Goal: Transaction & Acquisition: Purchase product/service

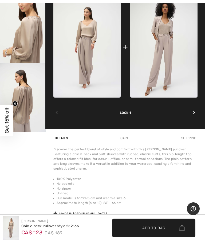
scroll to position [176, 0]
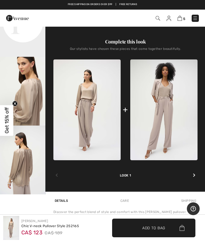
click at [195, 176] on div at bounding box center [193, 175] width 7 height 10
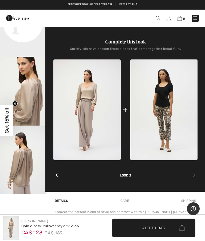
click at [55, 174] on div at bounding box center [56, 175] width 7 height 10
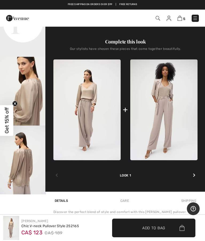
click at [167, 121] on img at bounding box center [163, 109] width 67 height 101
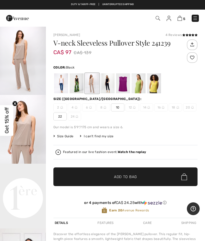
click at [78, 80] on div at bounding box center [77, 83] width 14 height 20
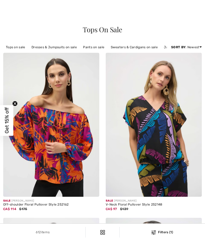
scroll to position [2489, 0]
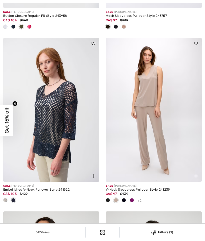
checkbox input "true"
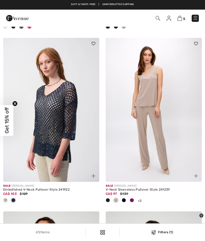
scroll to position [0, 0]
click at [68, 128] on img at bounding box center [51, 110] width 96 height 144
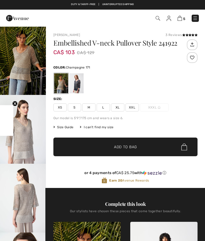
checkbox input "true"
click at [78, 80] on div at bounding box center [77, 83] width 14 height 20
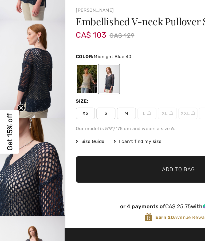
scroll to position [65, 0]
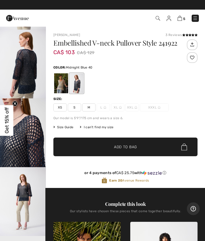
click at [188, 32] on div "Joseph Ribkoff 3 Reviews 3 Reviews Embellished V-neck Pullover Style 241922 CA$…" at bounding box center [125, 236] width 159 height 420
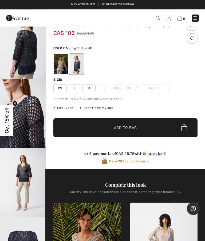
scroll to position [0, 0]
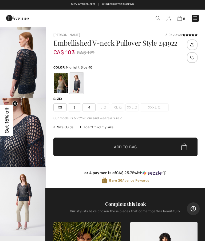
click at [75, 99] on div "Size:" at bounding box center [125, 98] width 144 height 5
click at [74, 106] on span "S" at bounding box center [74, 107] width 13 height 8
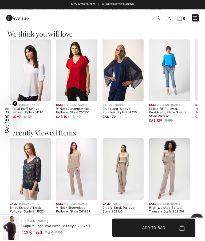
scroll to position [408, 0]
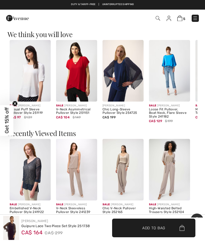
click at [135, 230] on span "✔ Added to Bag" at bounding box center [145, 228] width 33 height 6
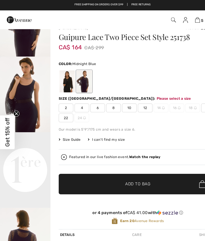
scroll to position [0, 0]
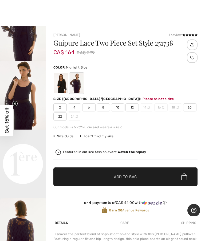
click at [76, 81] on div at bounding box center [77, 83] width 14 height 20
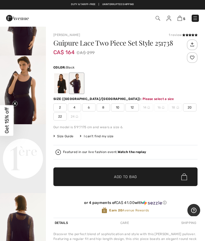
click at [57, 81] on div at bounding box center [61, 83] width 14 height 20
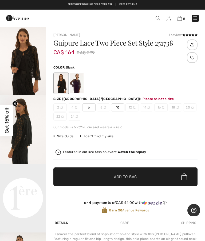
click at [190, 34] on icon at bounding box center [189, 35] width 3 height 3
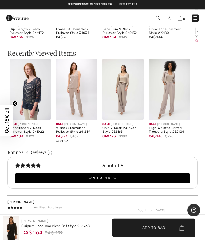
scroll to position [478, 0]
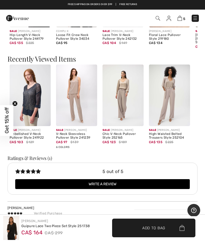
click at [156, 227] on span "Add to Bag" at bounding box center [153, 228] width 23 height 6
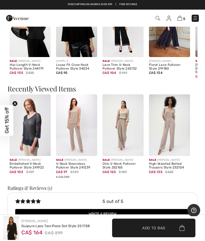
scroll to position [58, 0]
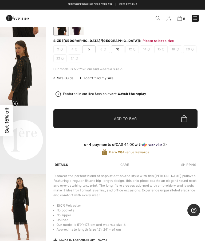
click at [88, 49] on span "6" at bounding box center [88, 49] width 13 height 8
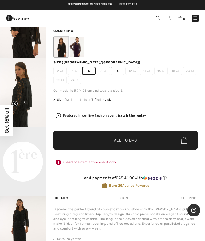
scroll to position [17, 0]
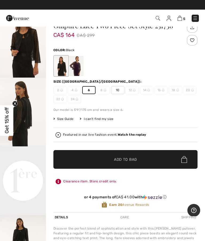
click at [164, 157] on span "✔ Added to Bag Add to Bag" at bounding box center [125, 159] width 144 height 19
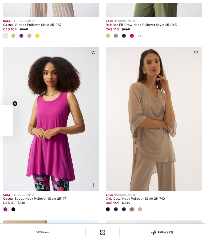
checkbox input "true"
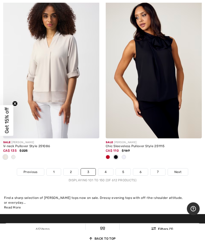
scroll to position [4410, 0]
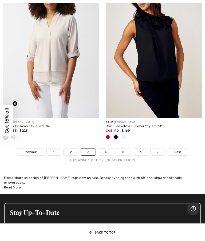
click at [107, 151] on link "4" at bounding box center [105, 151] width 15 height 7
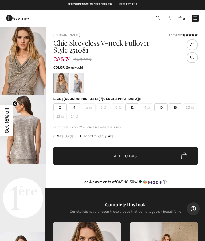
click at [75, 81] on div at bounding box center [77, 83] width 14 height 20
